Goal: Register for event/course

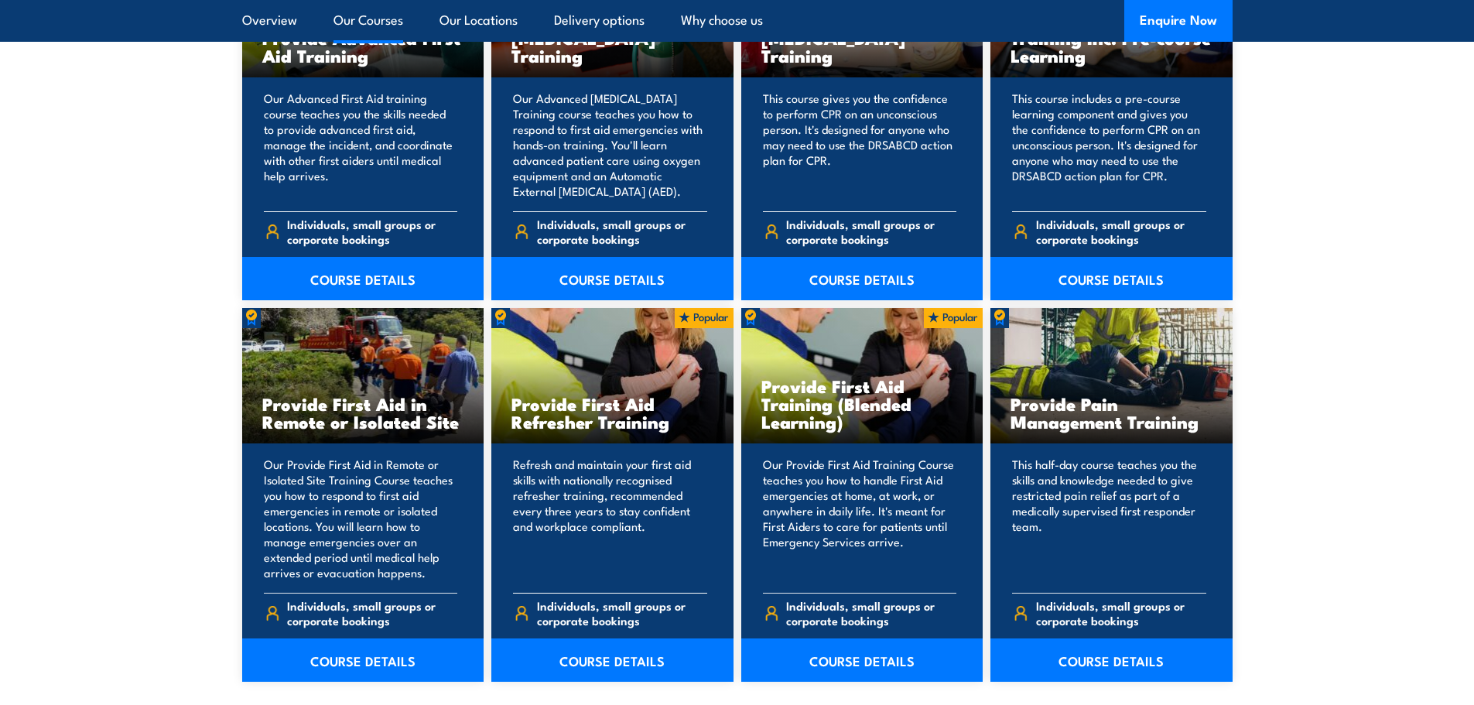
scroll to position [2166, 0]
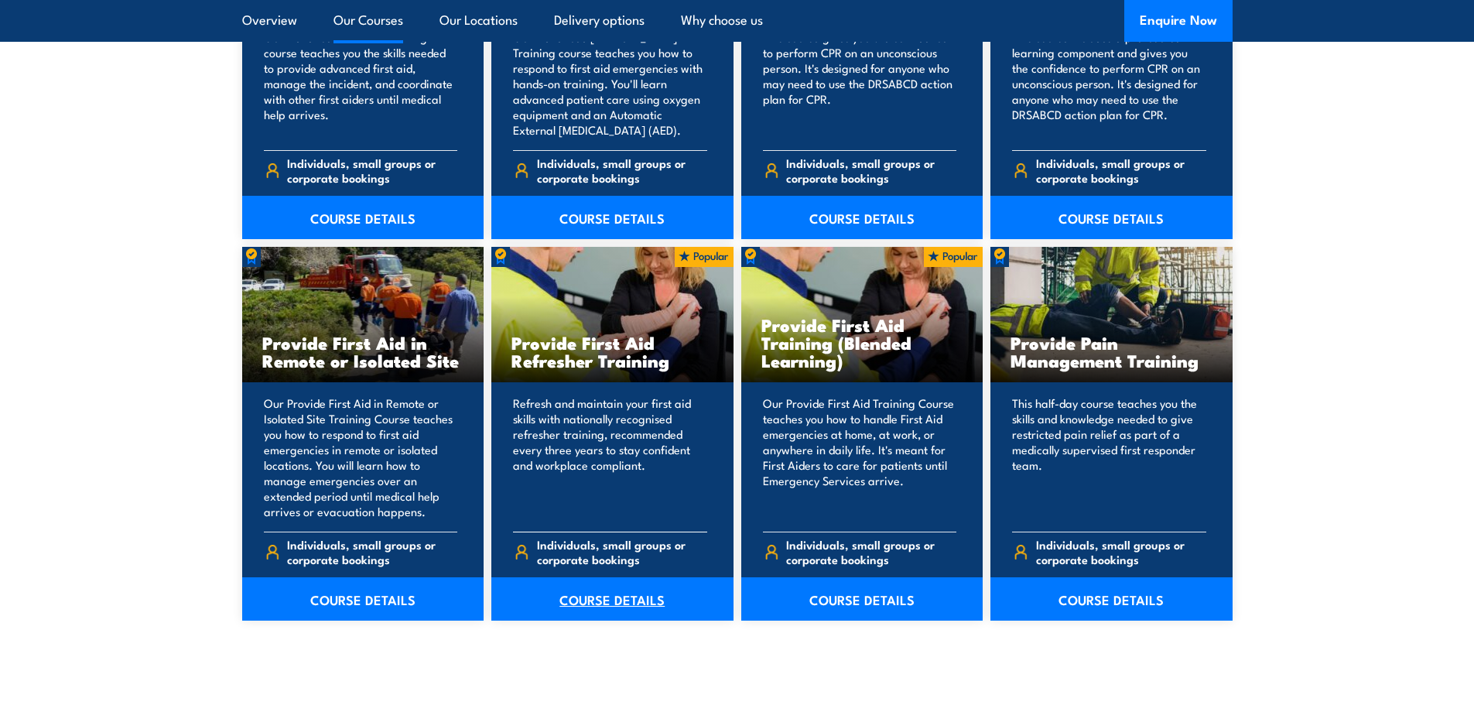
click at [610, 599] on link "COURSE DETAILS" at bounding box center [612, 598] width 242 height 43
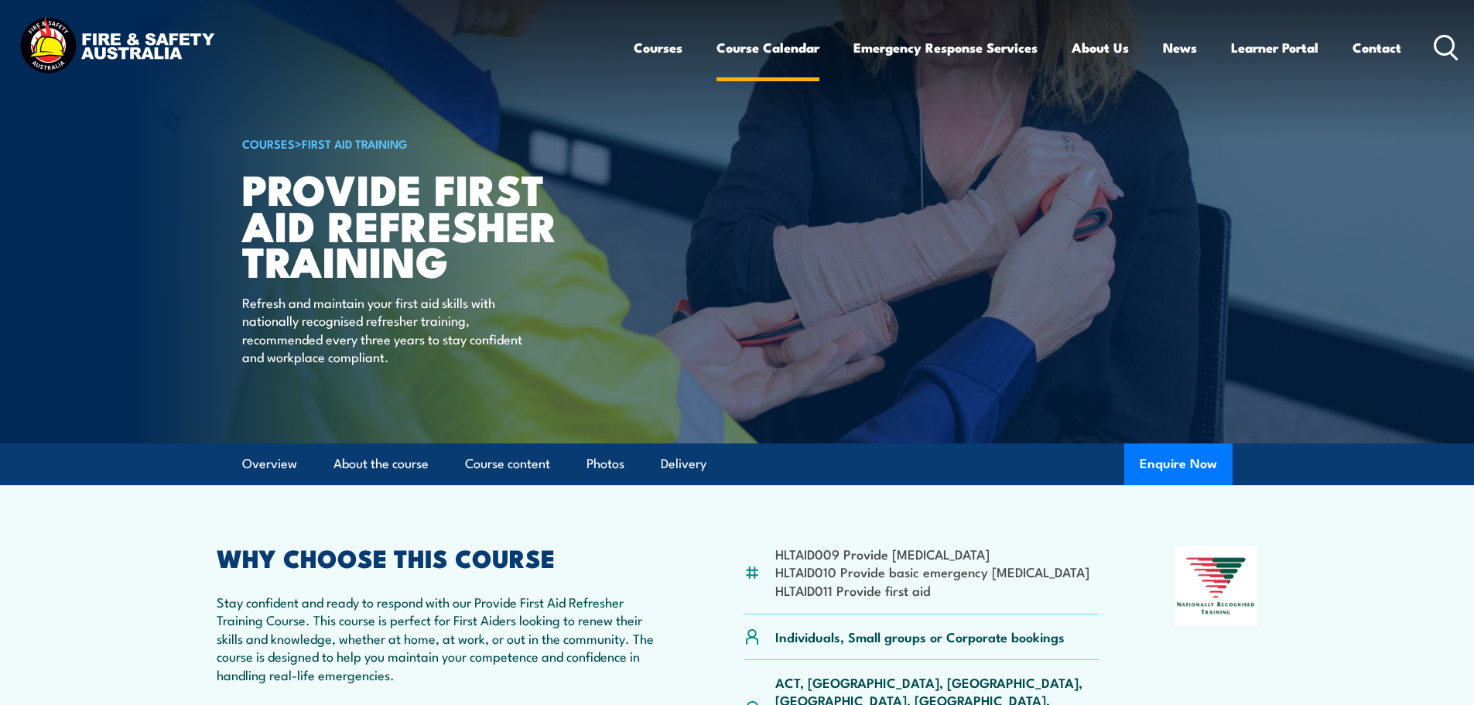
click at [759, 49] on link "Course Calendar" at bounding box center [767, 47] width 103 height 41
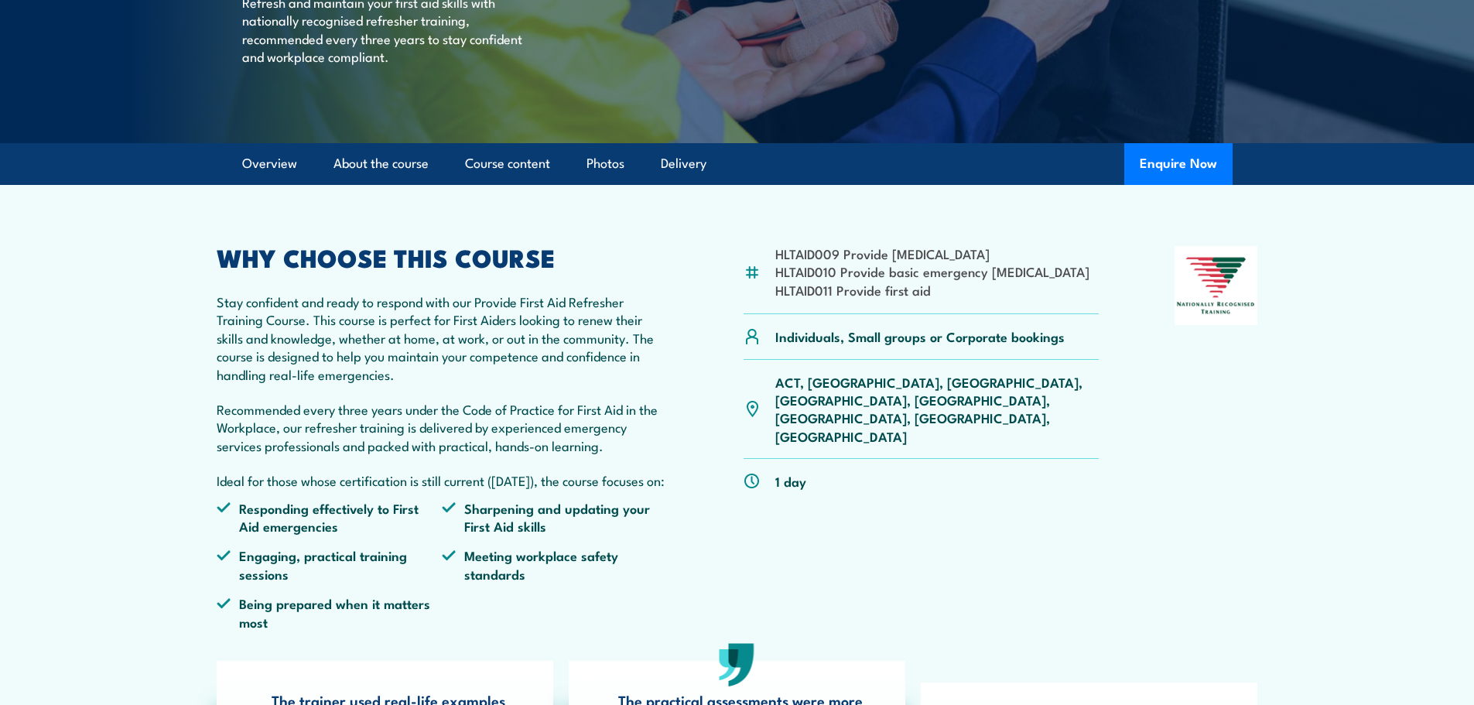
scroll to position [309, 0]
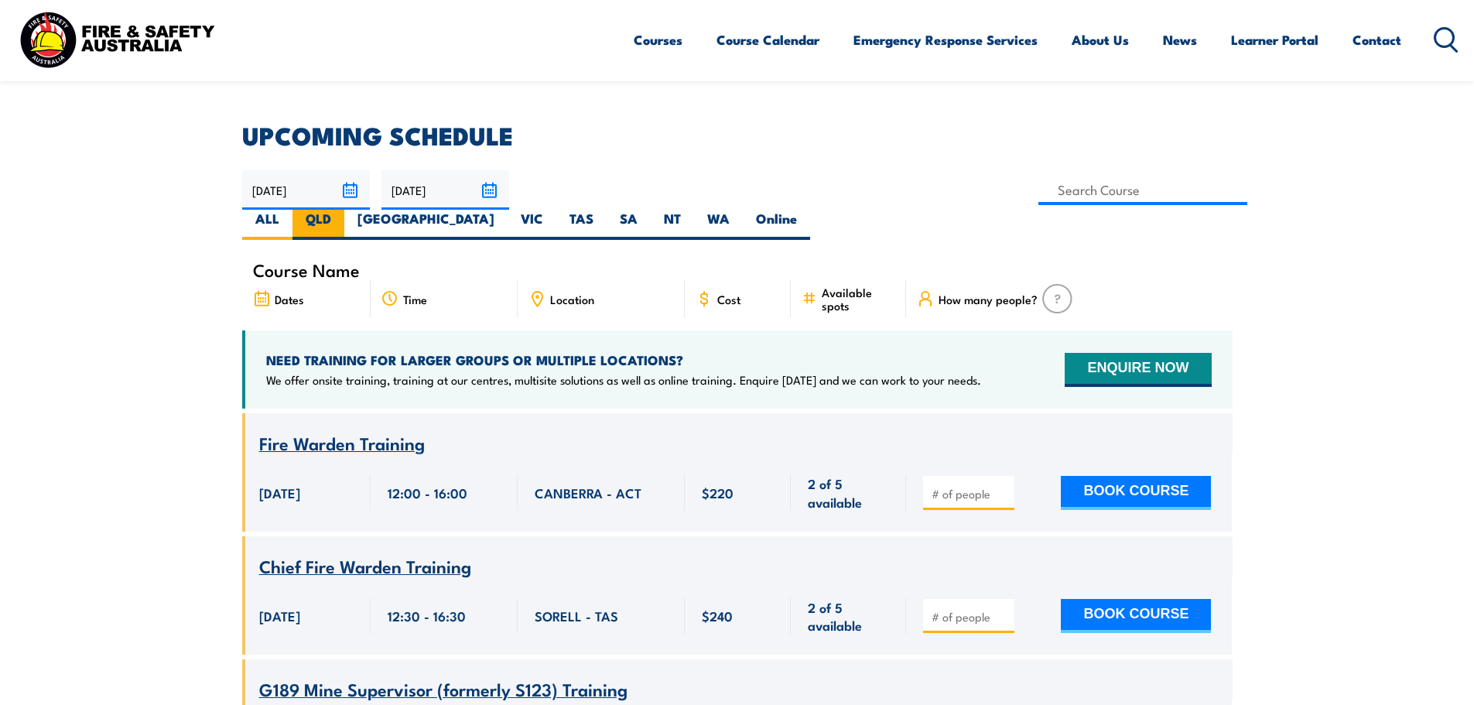
click at [344, 210] on label "QLD" at bounding box center [318, 225] width 52 height 30
click at [341, 210] on input "QLD" at bounding box center [336, 215] width 10 height 10
radio input "true"
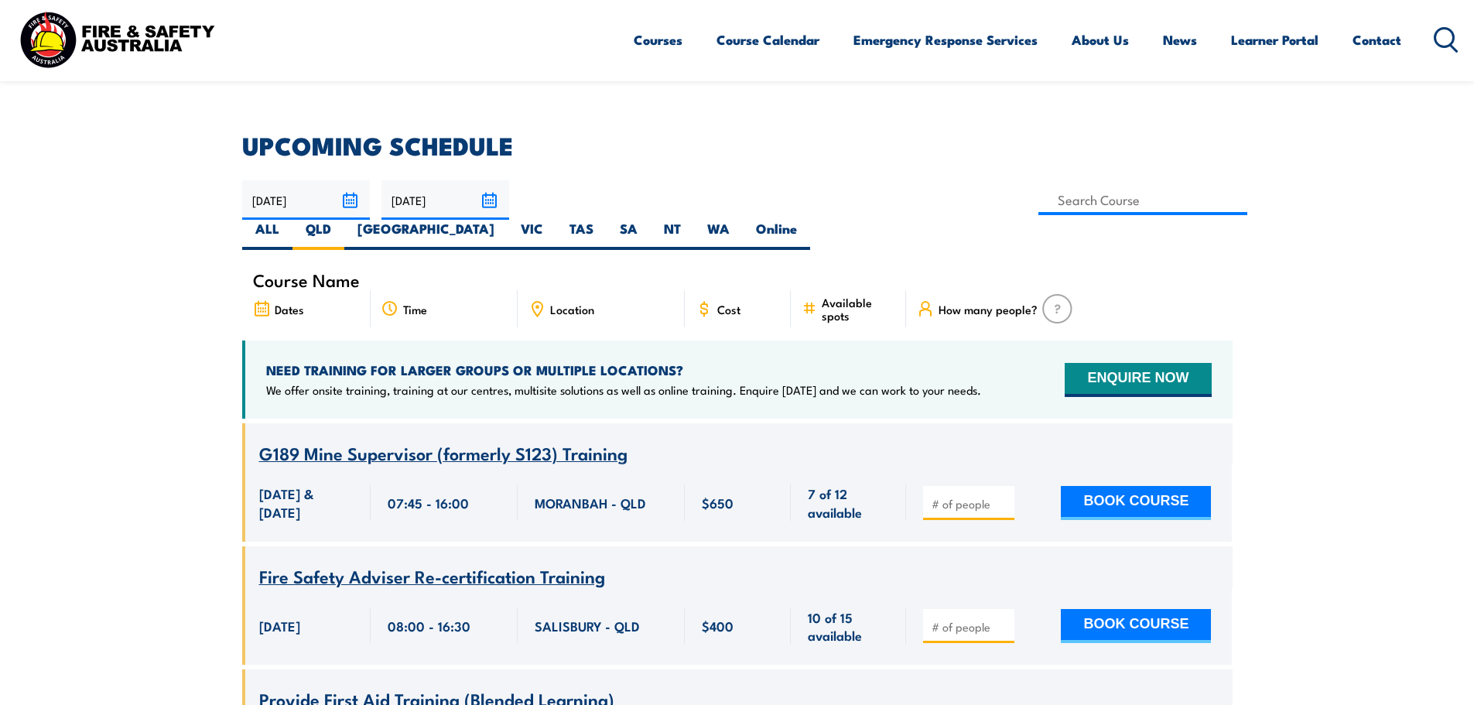
scroll to position [387, 0]
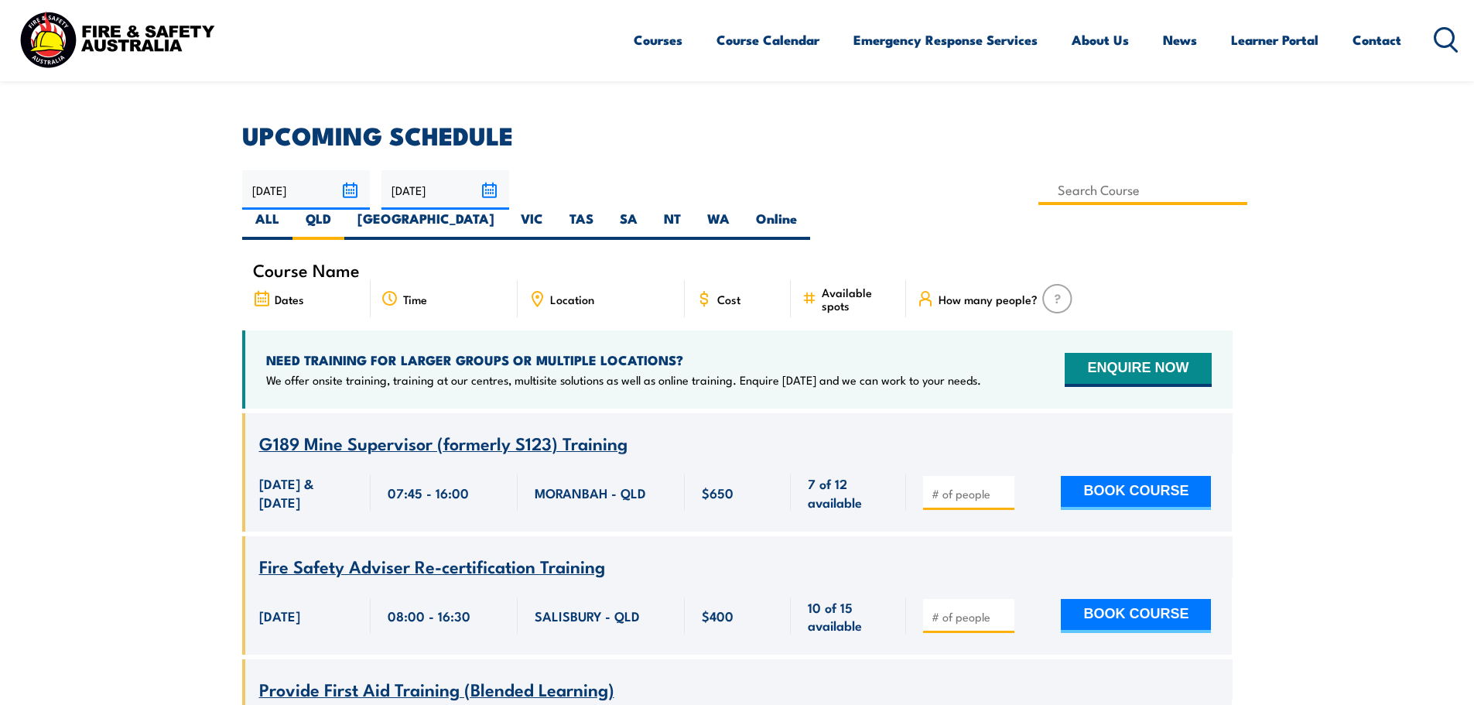
click at [1038, 196] on input at bounding box center [1143, 190] width 210 height 30
type input "Provide First Aid Refresher Training"
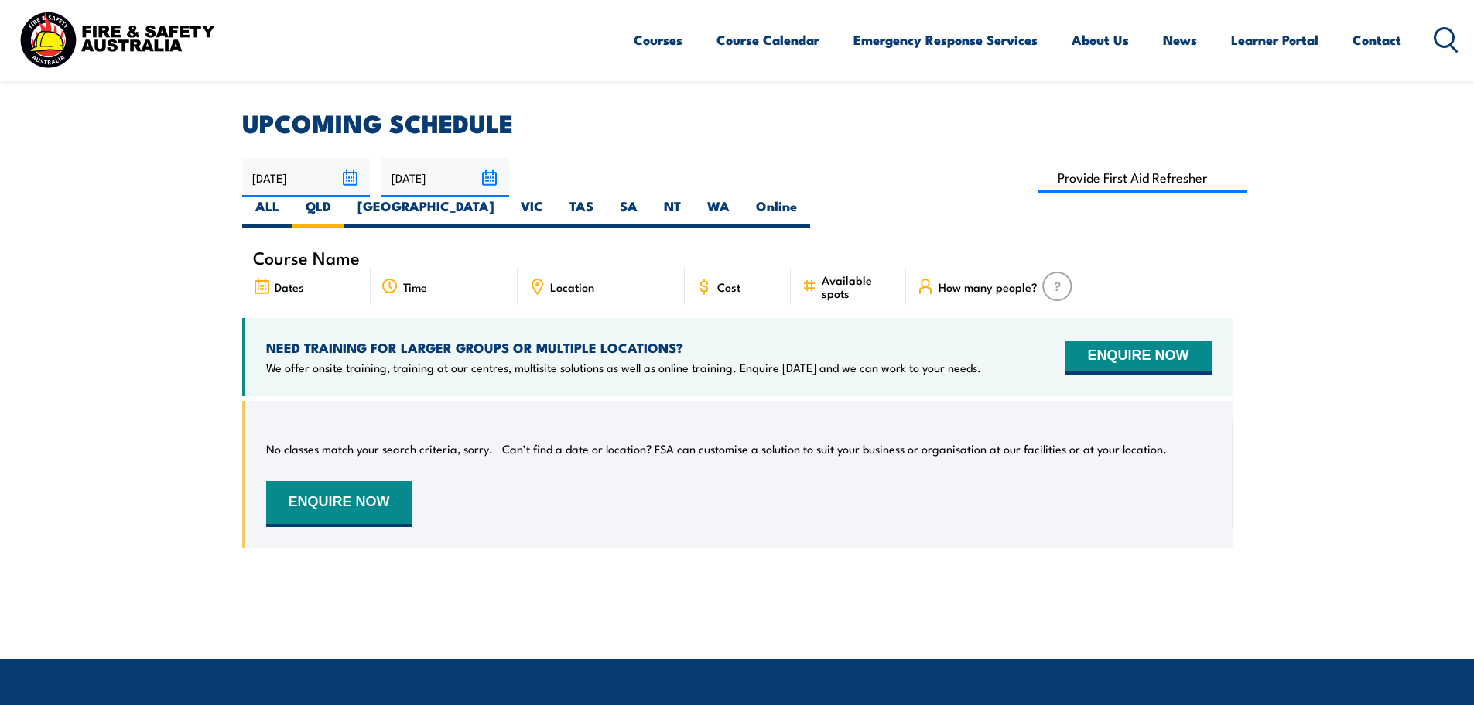
scroll to position [433, 0]
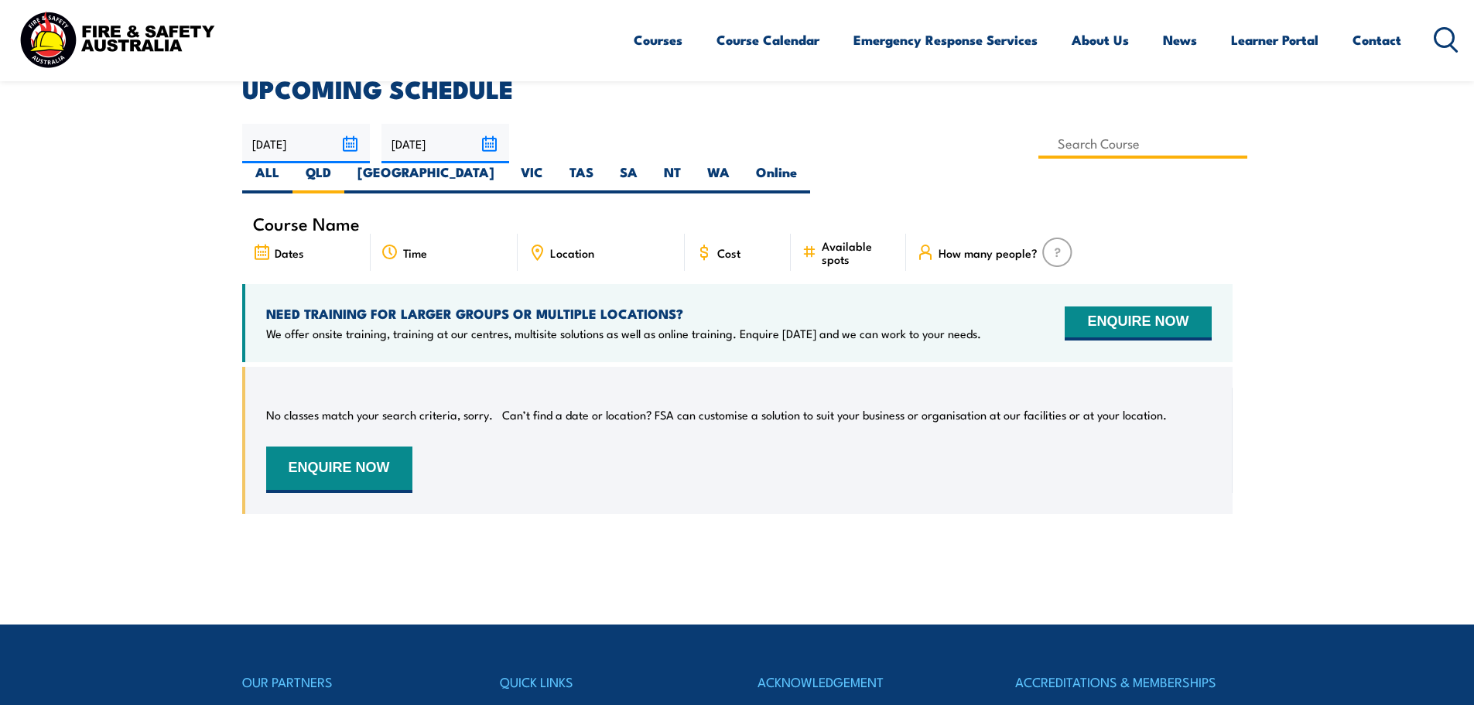
click at [1038, 140] on input at bounding box center [1143, 143] width 210 height 30
type input "Provide First Aid Refresher Training"
click at [1038, 149] on input "Provide First Aid Refresher Training" at bounding box center [1143, 143] width 210 height 30
drag, startPoint x: 558, startPoint y: 142, endPoint x: 783, endPoint y: 145, distance: 225.1
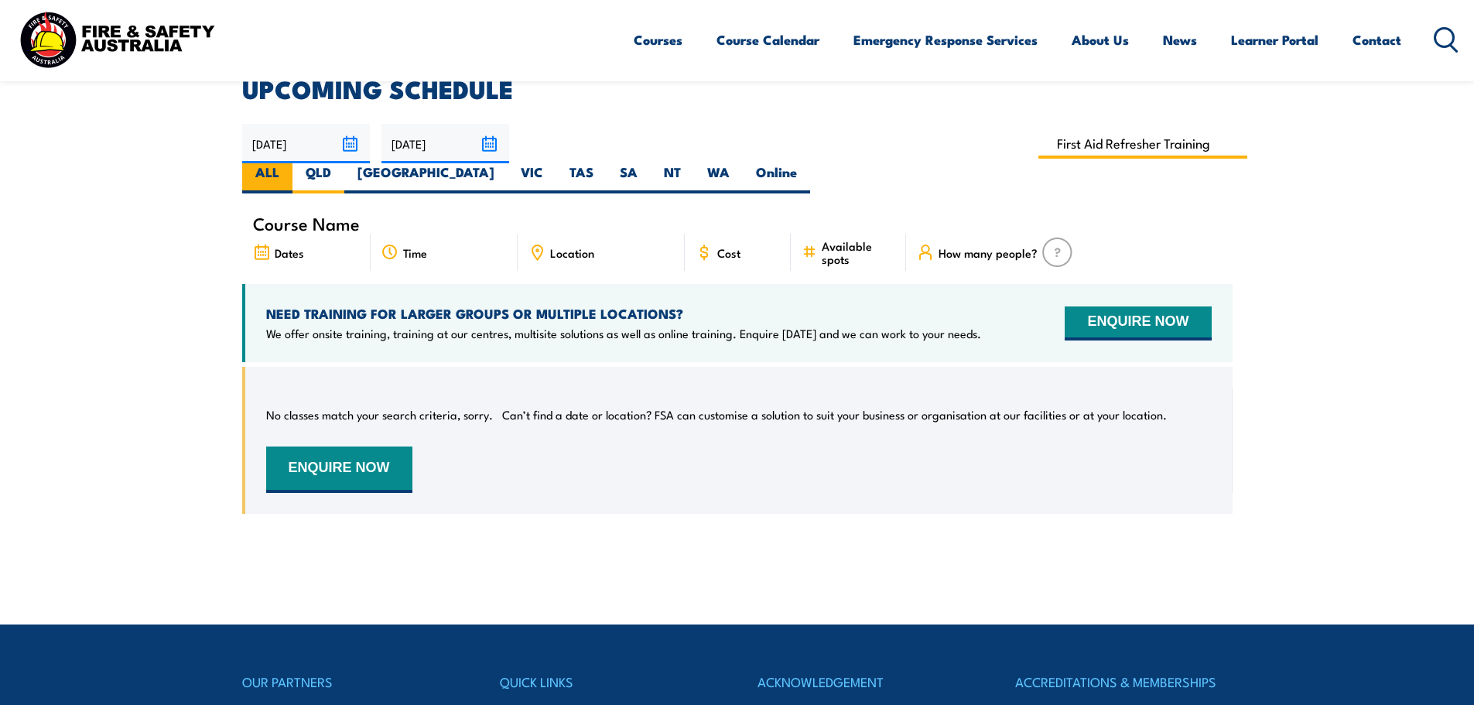
click at [783, 145] on div "22/09/2025 21/11/2025" at bounding box center [737, 159] width 990 height 70
click at [344, 163] on label "QLD" at bounding box center [318, 178] width 52 height 30
click at [341, 163] on input "QLD" at bounding box center [336, 168] width 10 height 10
type input "Provide First Aid Refresher Training"
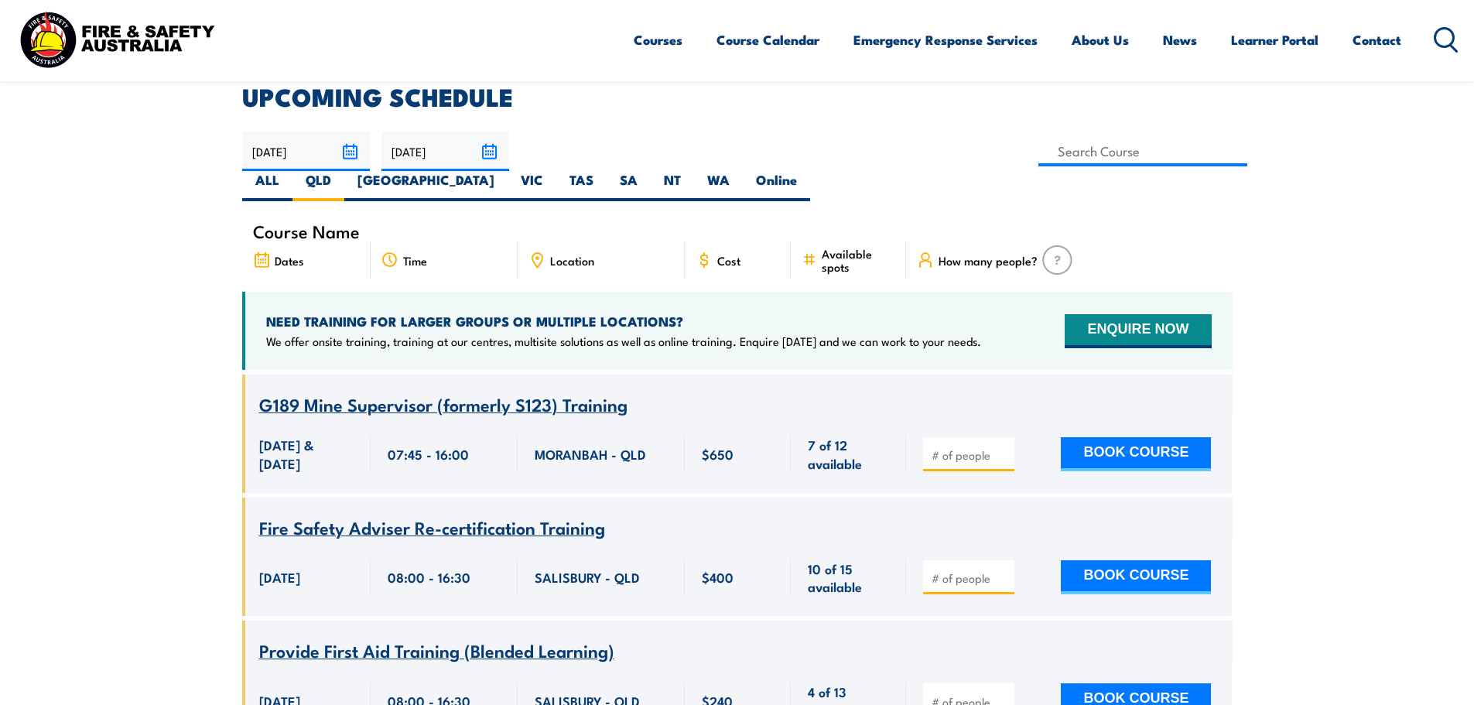
scroll to position [464, 0]
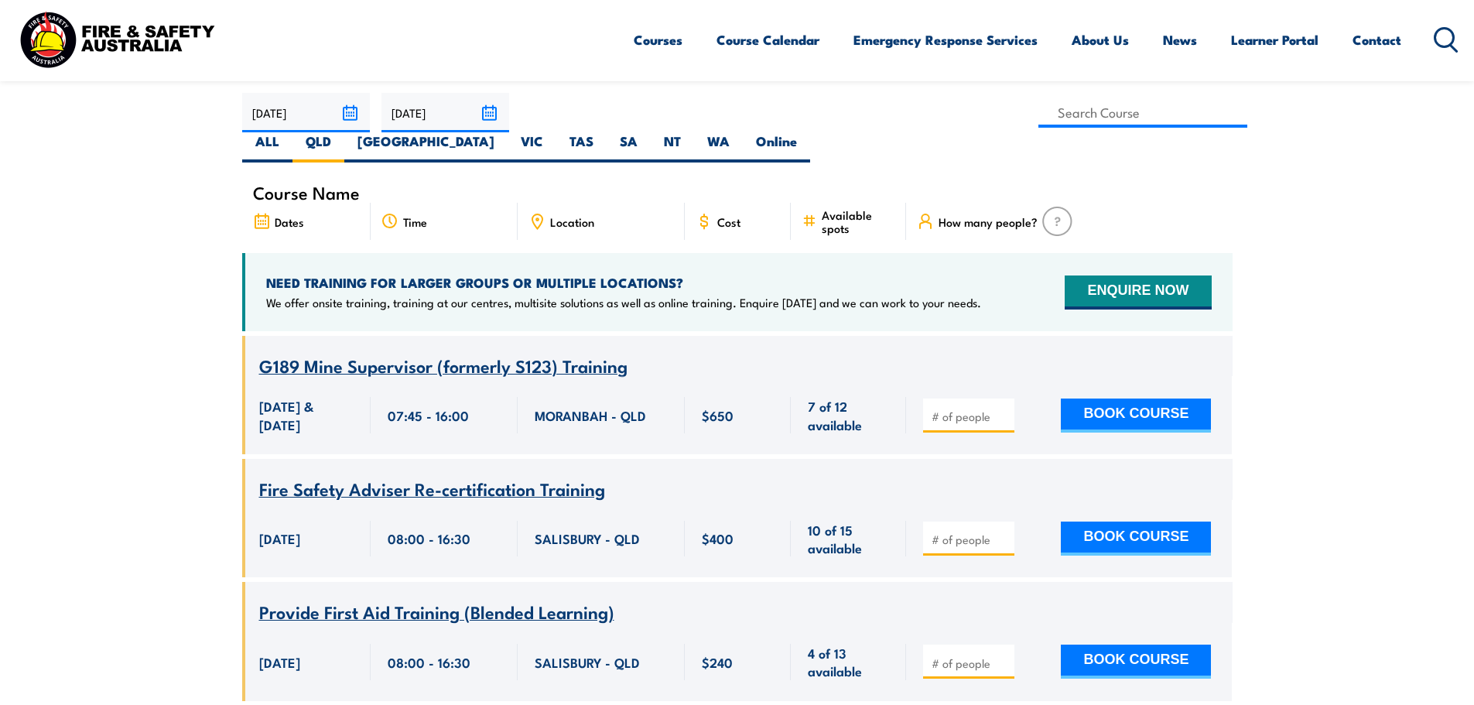
click at [538, 213] on icon at bounding box center [536, 221] width 17 height 17
click at [545, 213] on icon at bounding box center [536, 221] width 17 height 17
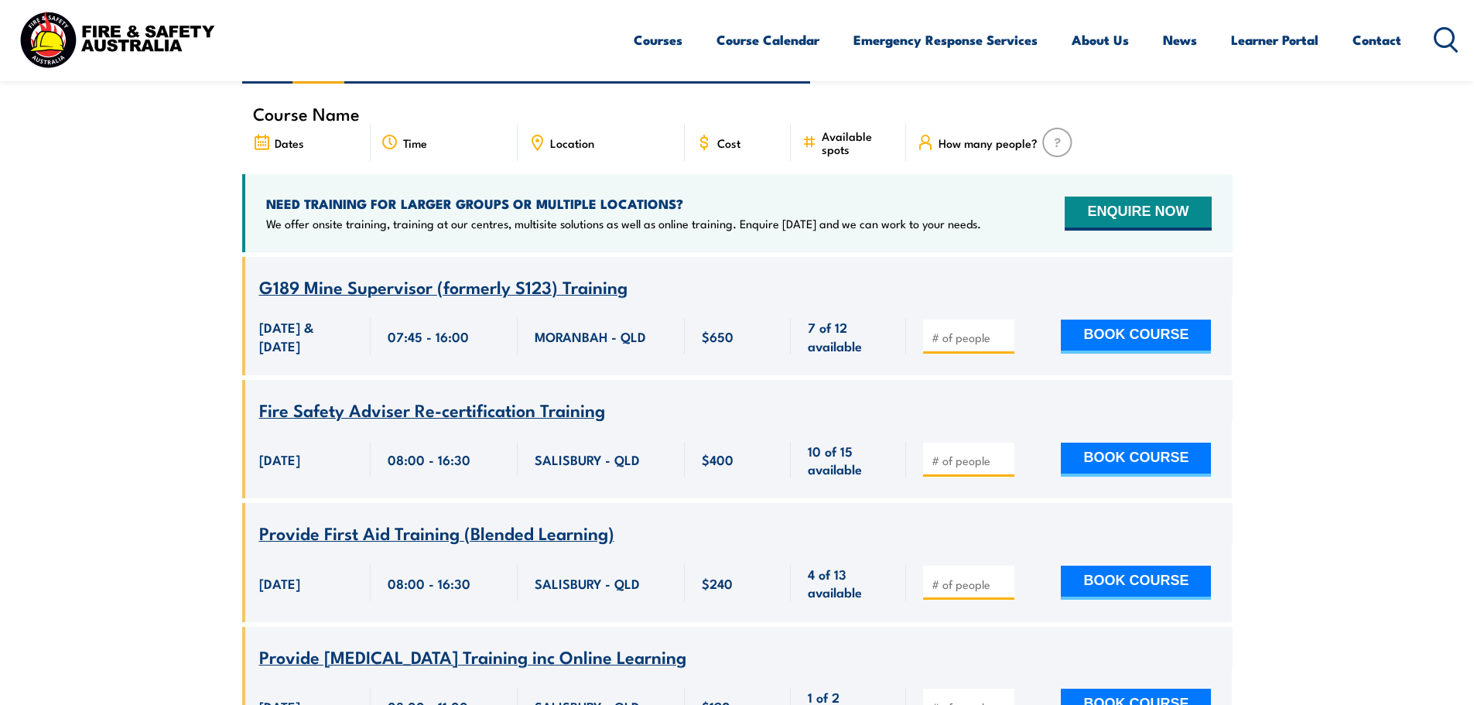
scroll to position [541, 0]
